Goal: Information Seeking & Learning: Learn about a topic

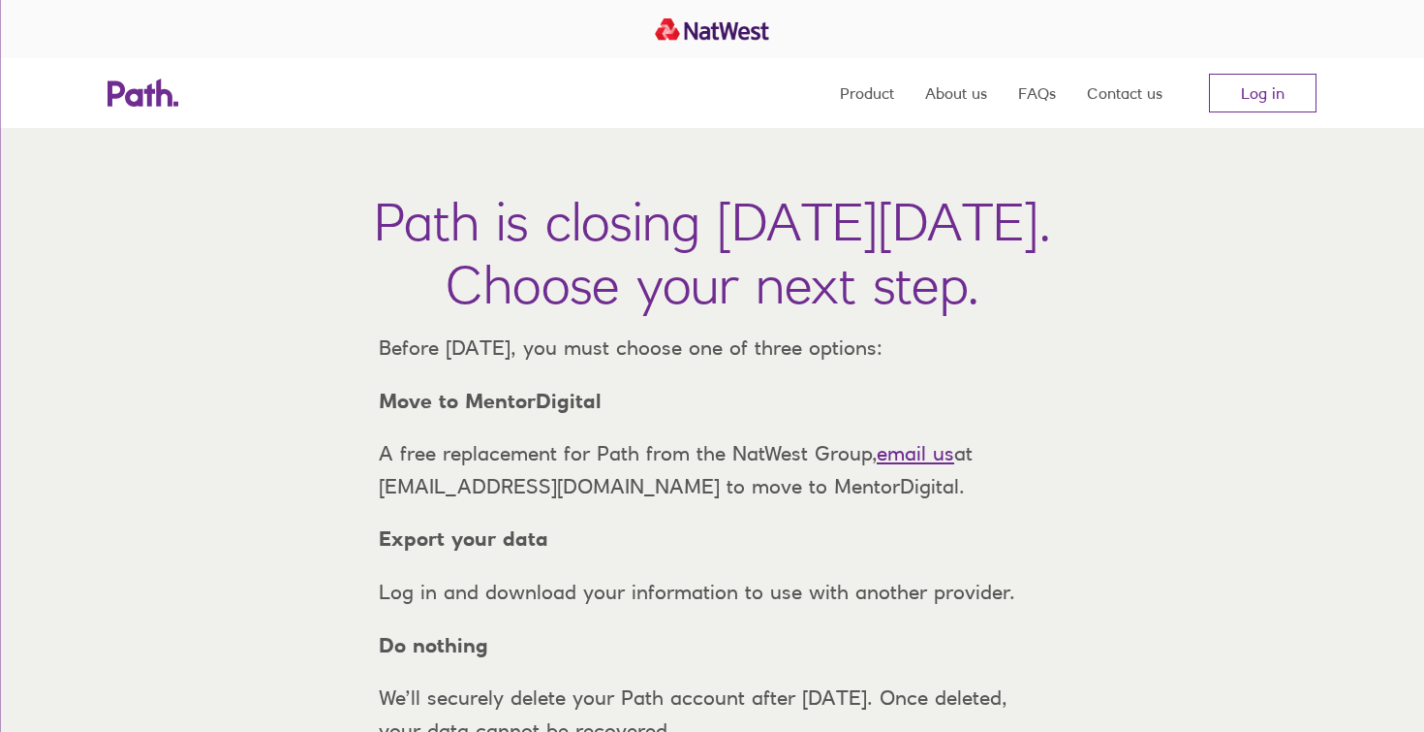
click at [862, 274] on h1 "Path is closing on Thursday, 6 November 2025. Choose your next step." at bounding box center [712, 253] width 677 height 126
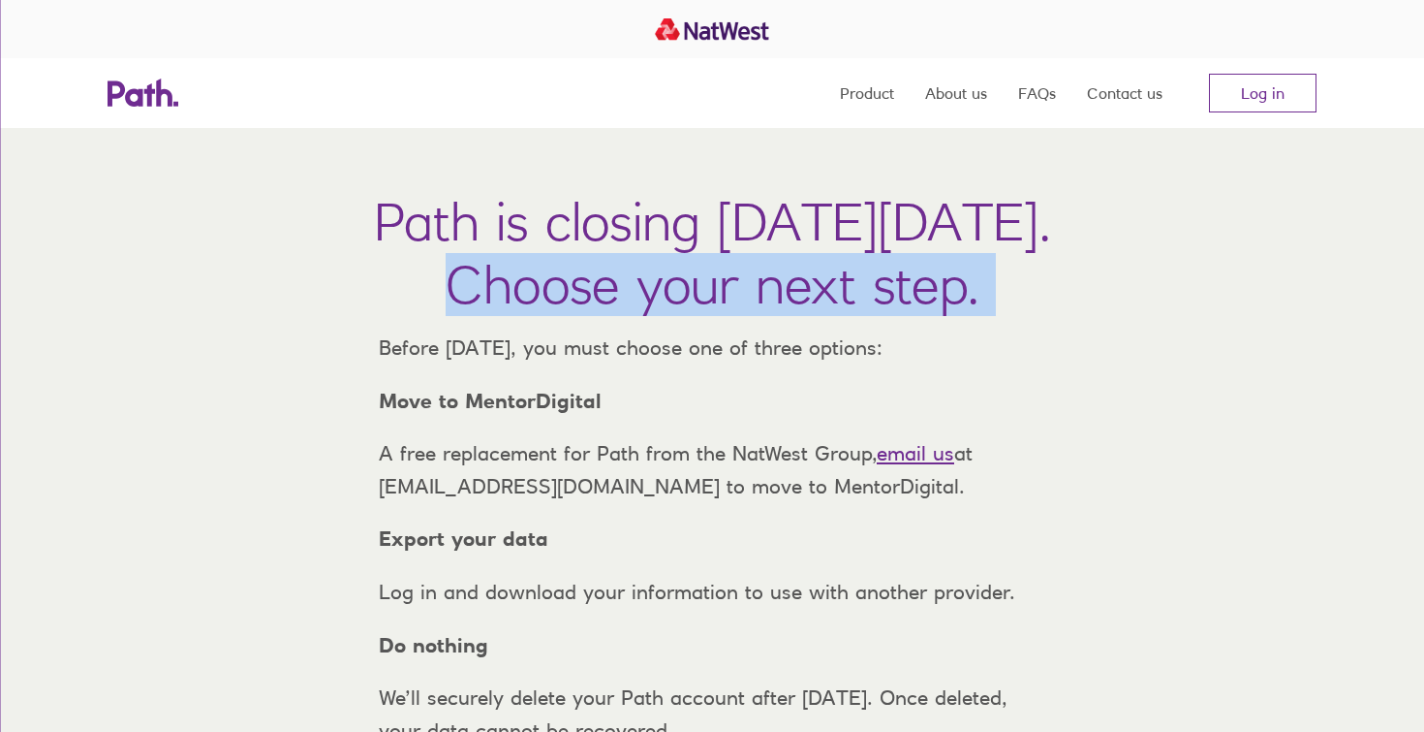
copy h1 "Choose your next step."
click at [929, 243] on h1 "Path is closing on Thursday, 6 November 2025. Choose your next step." at bounding box center [712, 253] width 677 height 126
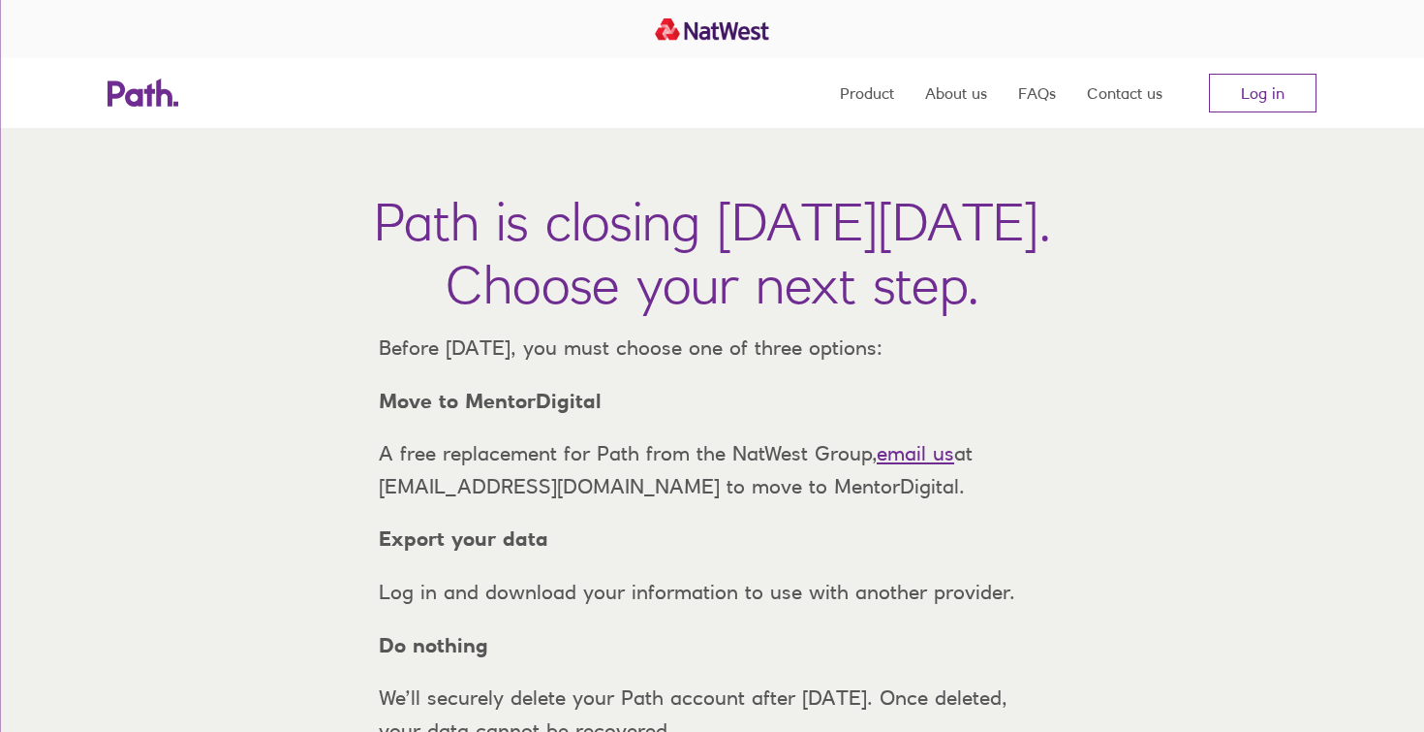
click at [929, 243] on h1 "Path is closing on Thursday, 6 November 2025. Choose your next step." at bounding box center [712, 253] width 677 height 126
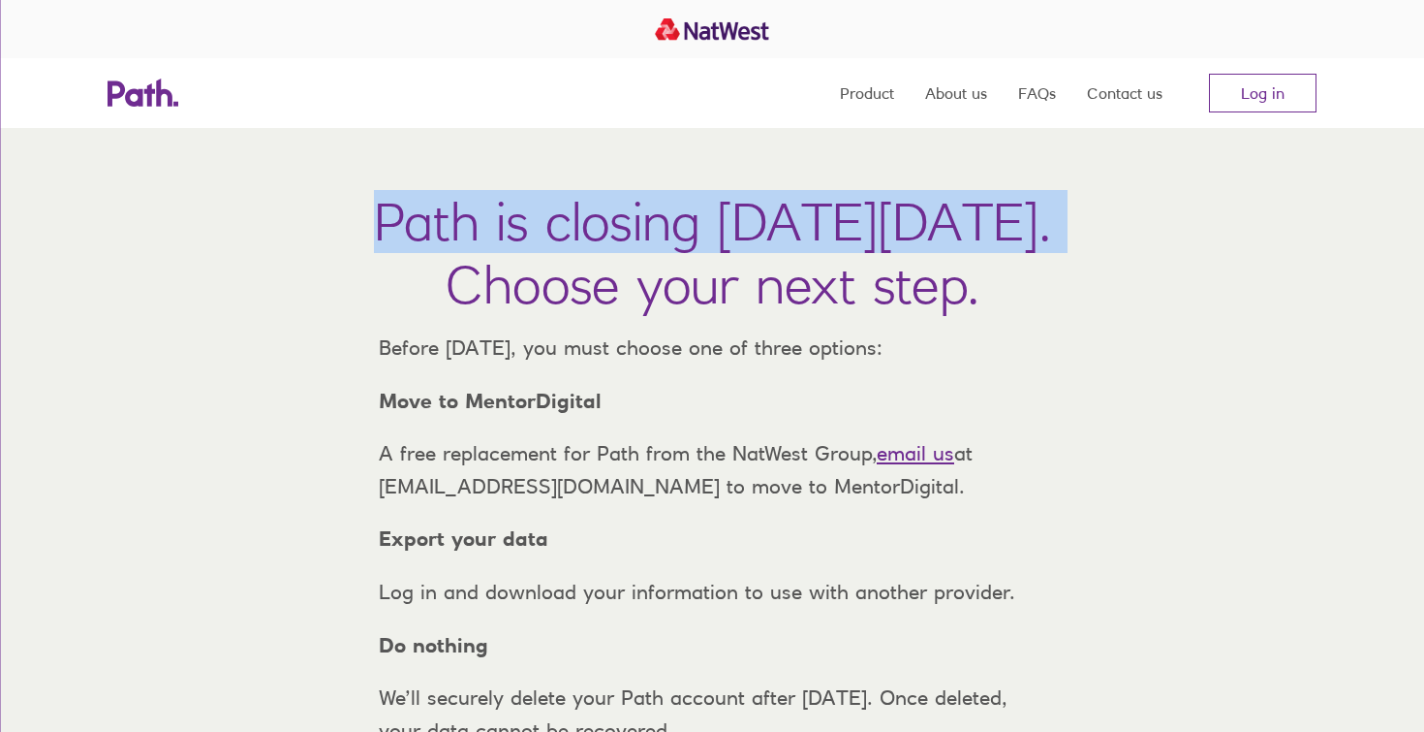
copy h1 "Path is closing [DATE][DATE]."
